Goal: Information Seeking & Learning: Learn about a topic

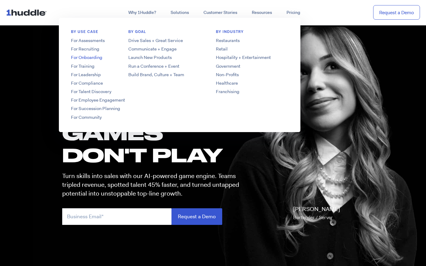
click at [89, 56] on link "For Onboarding" at bounding box center [107, 57] width 97 height 6
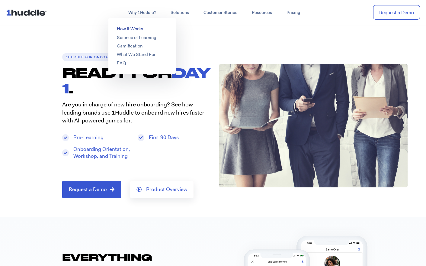
click at [132, 27] on link "How It Works" at bounding box center [130, 29] width 26 height 6
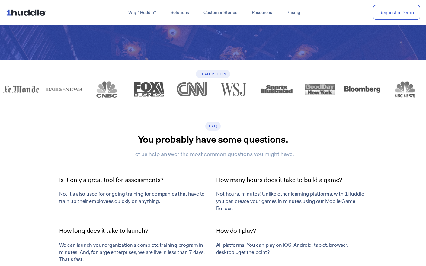
scroll to position [2006, 0]
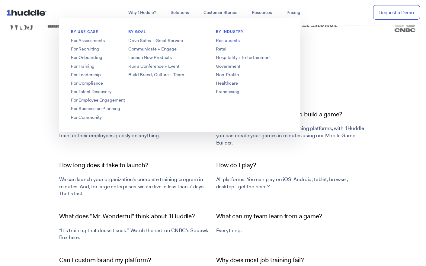
click at [226, 39] on link "Restaurants" at bounding box center [252, 40] width 97 height 6
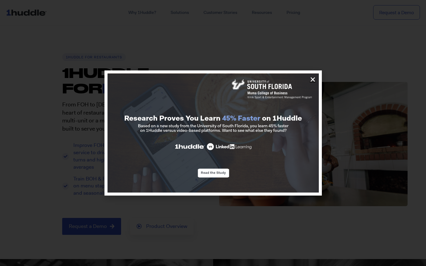
click at [312, 78] on icon "Close" at bounding box center [313, 79] width 6 height 6
